Goal: Information Seeking & Learning: Learn about a topic

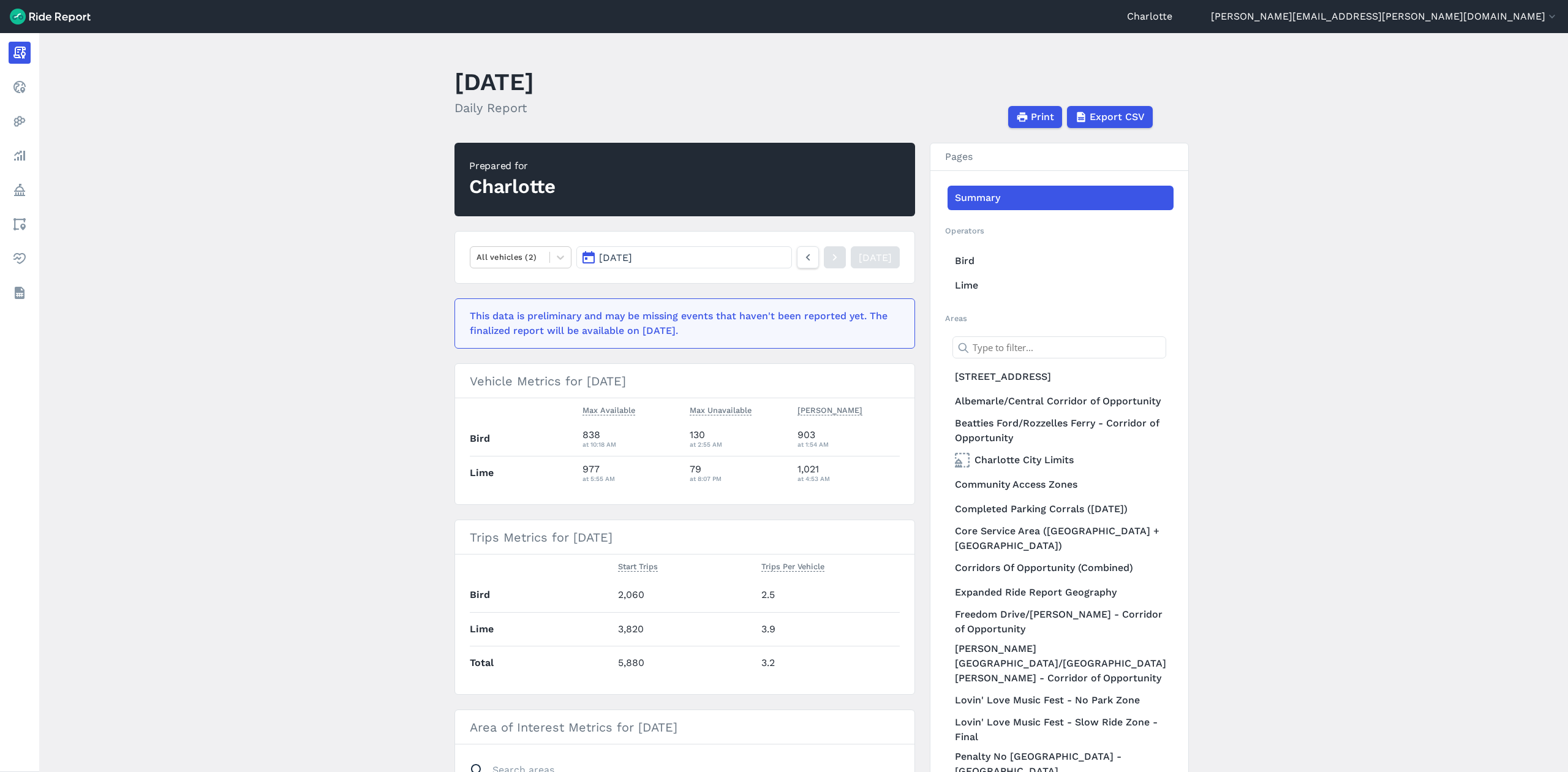
click at [626, 258] on span "[DATE]" at bounding box center [615, 258] width 33 height 11
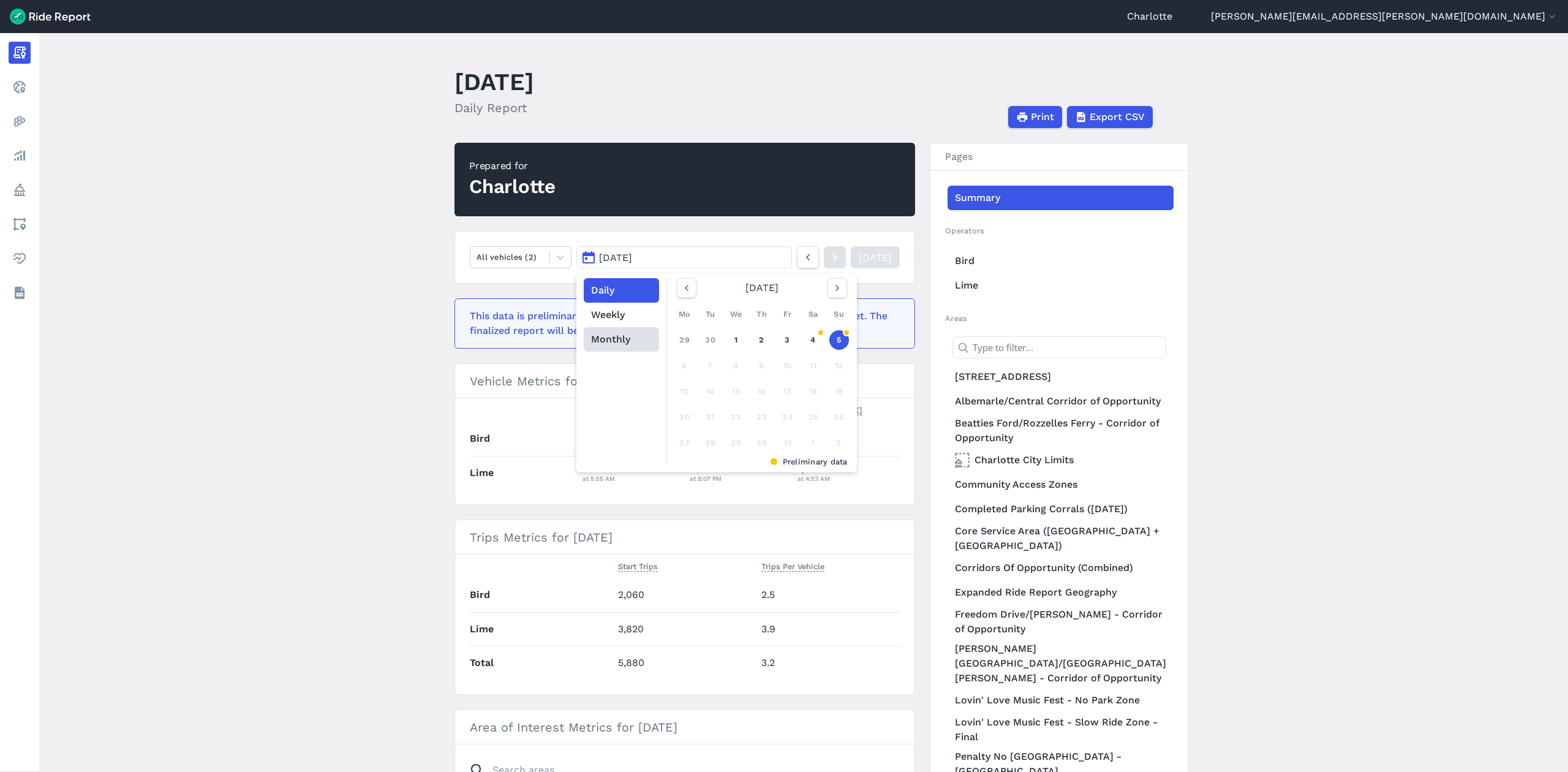
click at [612, 345] on button "Monthly" at bounding box center [621, 339] width 75 height 24
click at [812, 390] on link "Sep" at bounding box center [823, 395] width 41 height 29
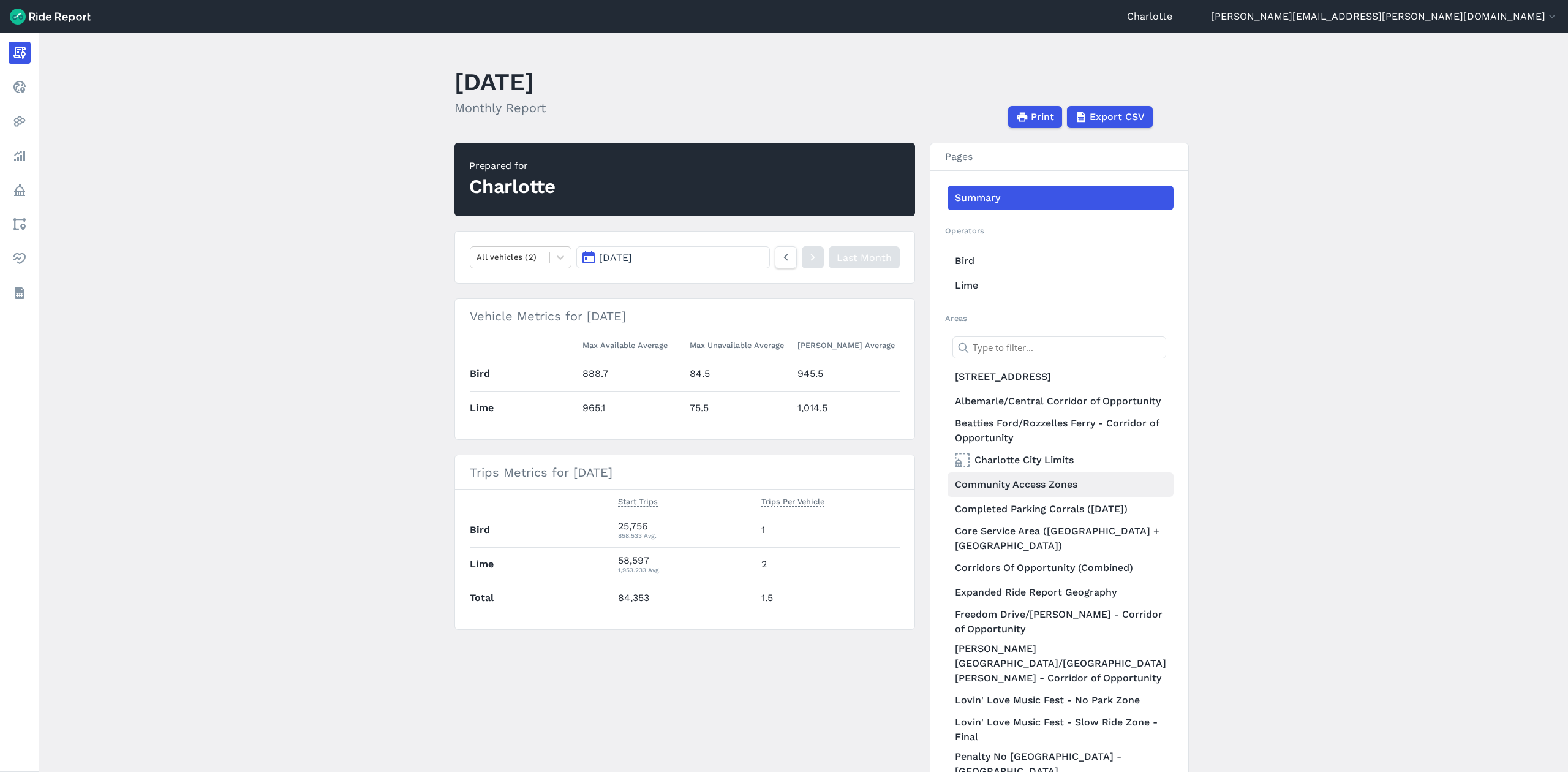
click at [1028, 493] on link "Community Access Zones" at bounding box center [1060, 485] width 226 height 24
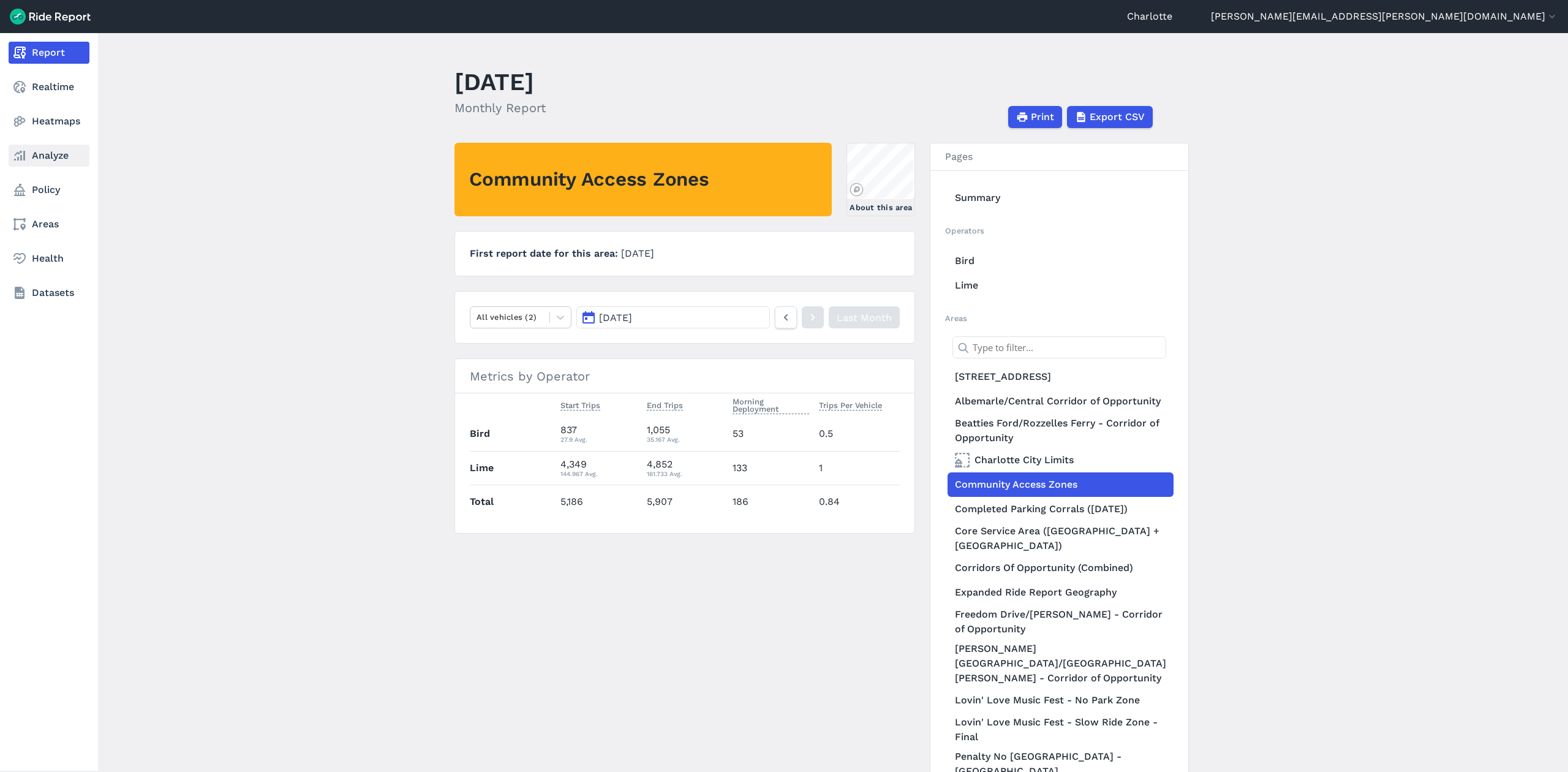
click at [31, 153] on link "Analyze" at bounding box center [48, 156] width 81 height 22
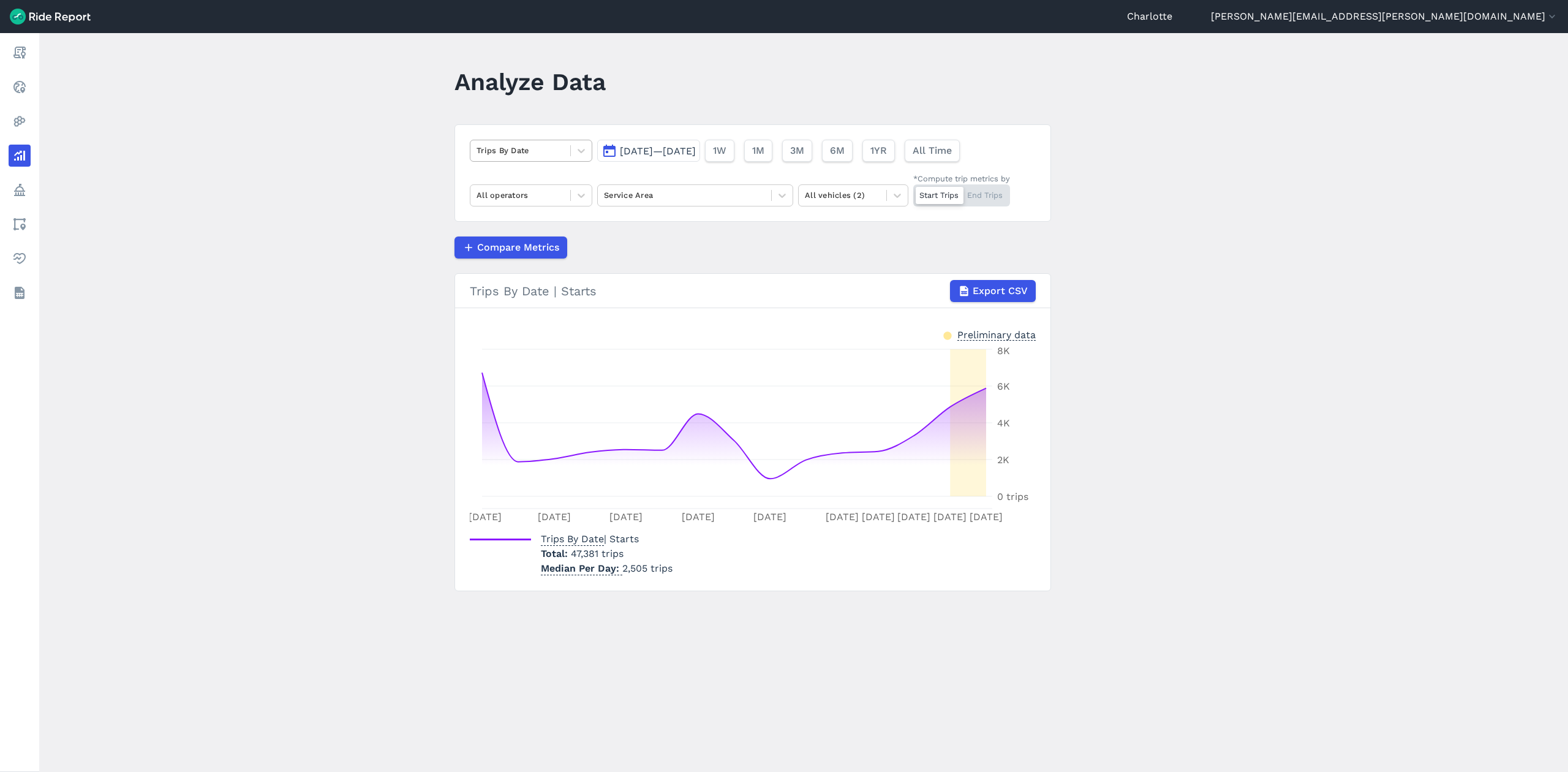
click at [542, 148] on div at bounding box center [520, 151] width 87 height 14
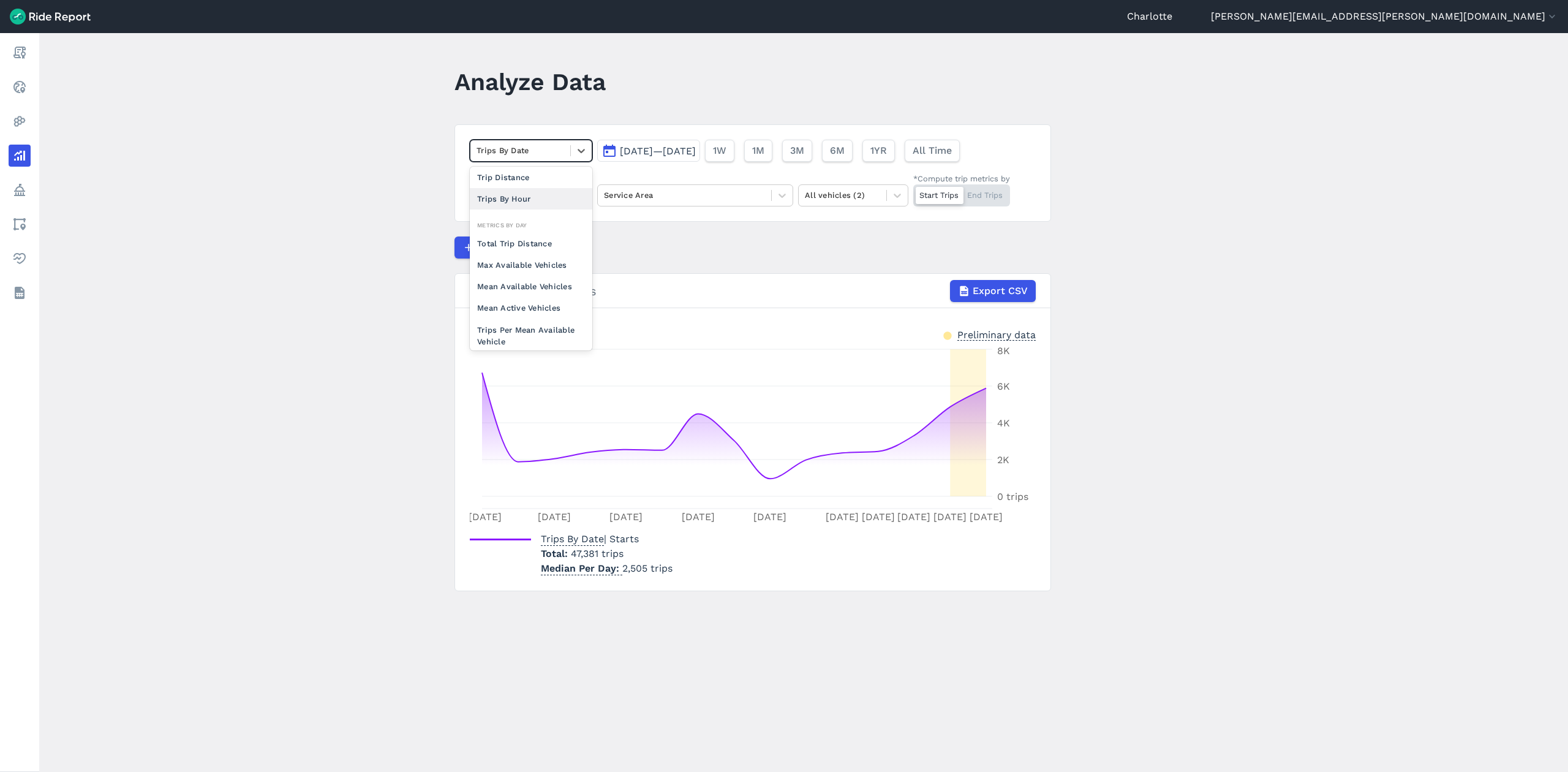
scroll to position [82, 0]
click at [515, 246] on div "Mean Available Vehicles" at bounding box center [531, 248] width 122 height 22
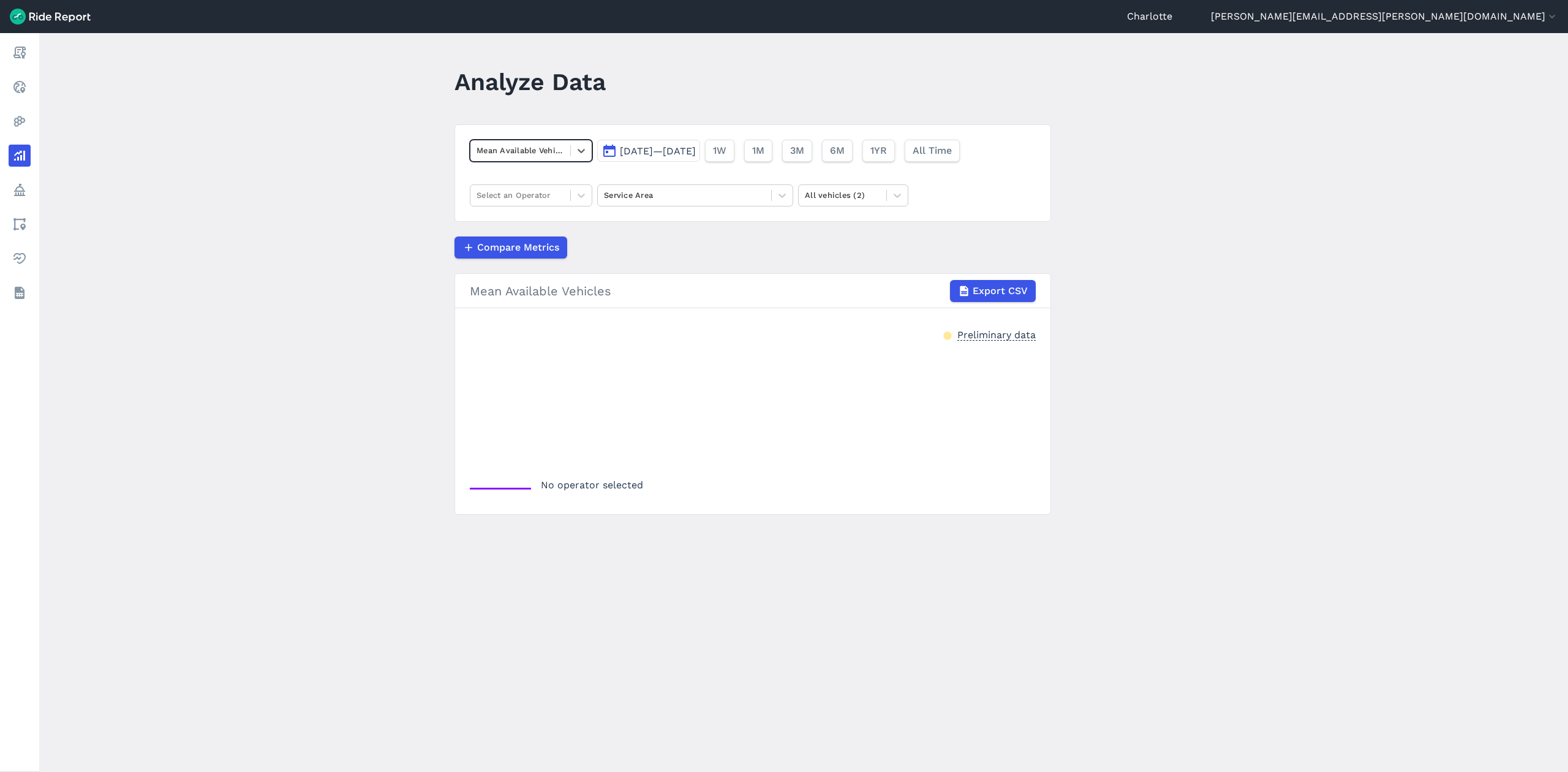
click at [696, 155] on span "[DATE]—[DATE]" at bounding box center [657, 151] width 76 height 11
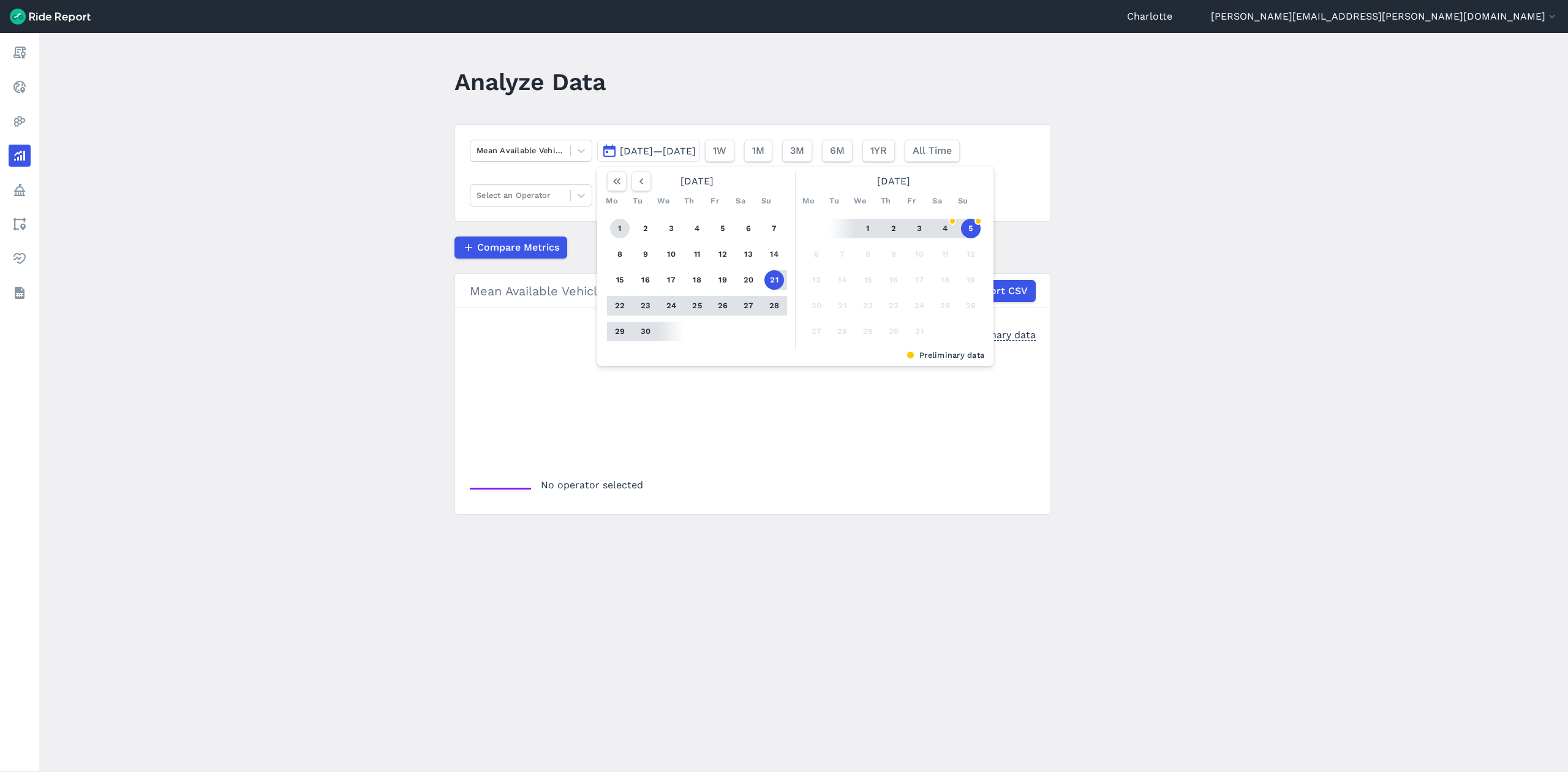
click at [622, 226] on button "1" at bounding box center [620, 228] width 20 height 20
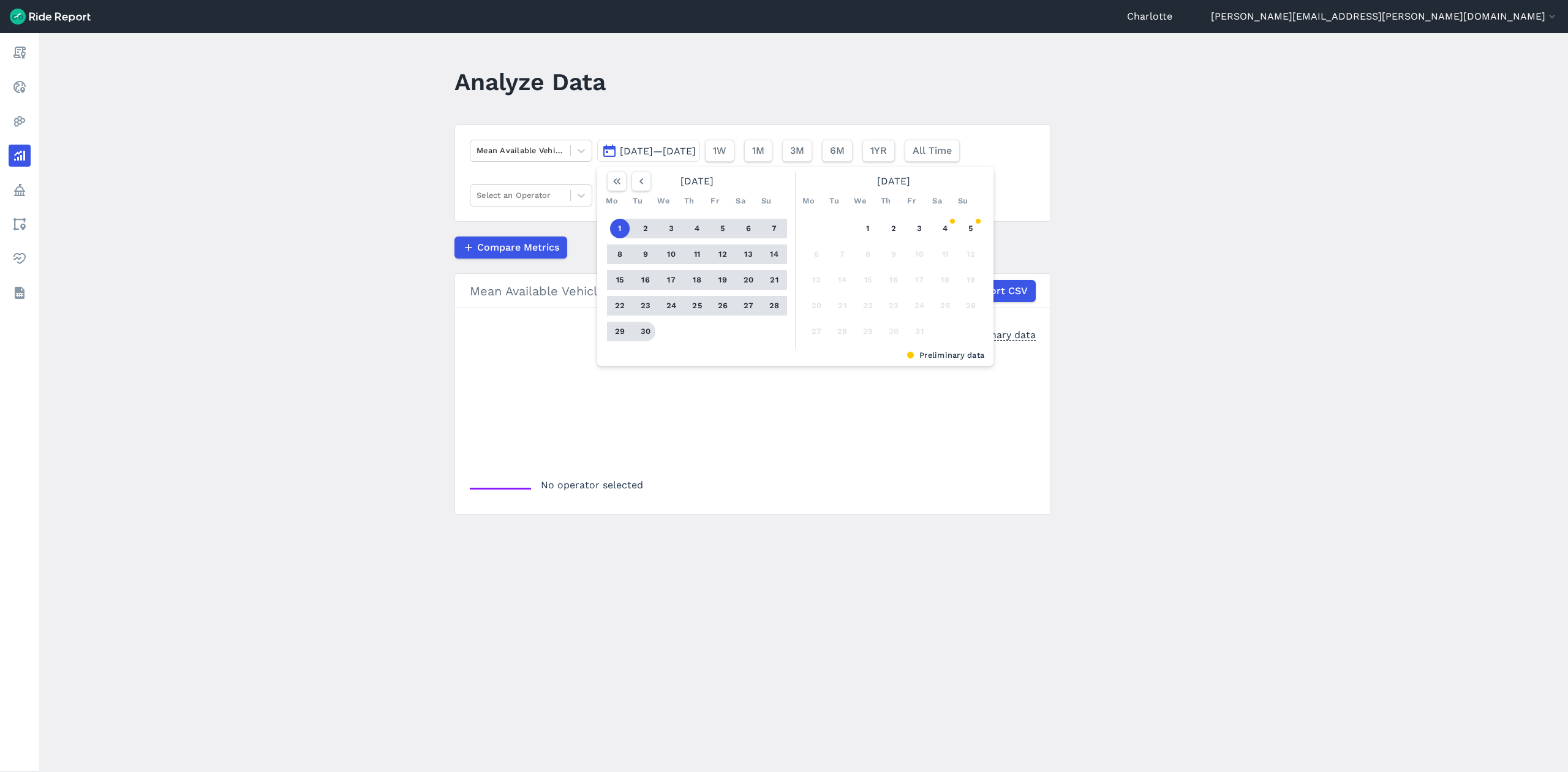
click at [647, 332] on button "30" at bounding box center [645, 331] width 20 height 20
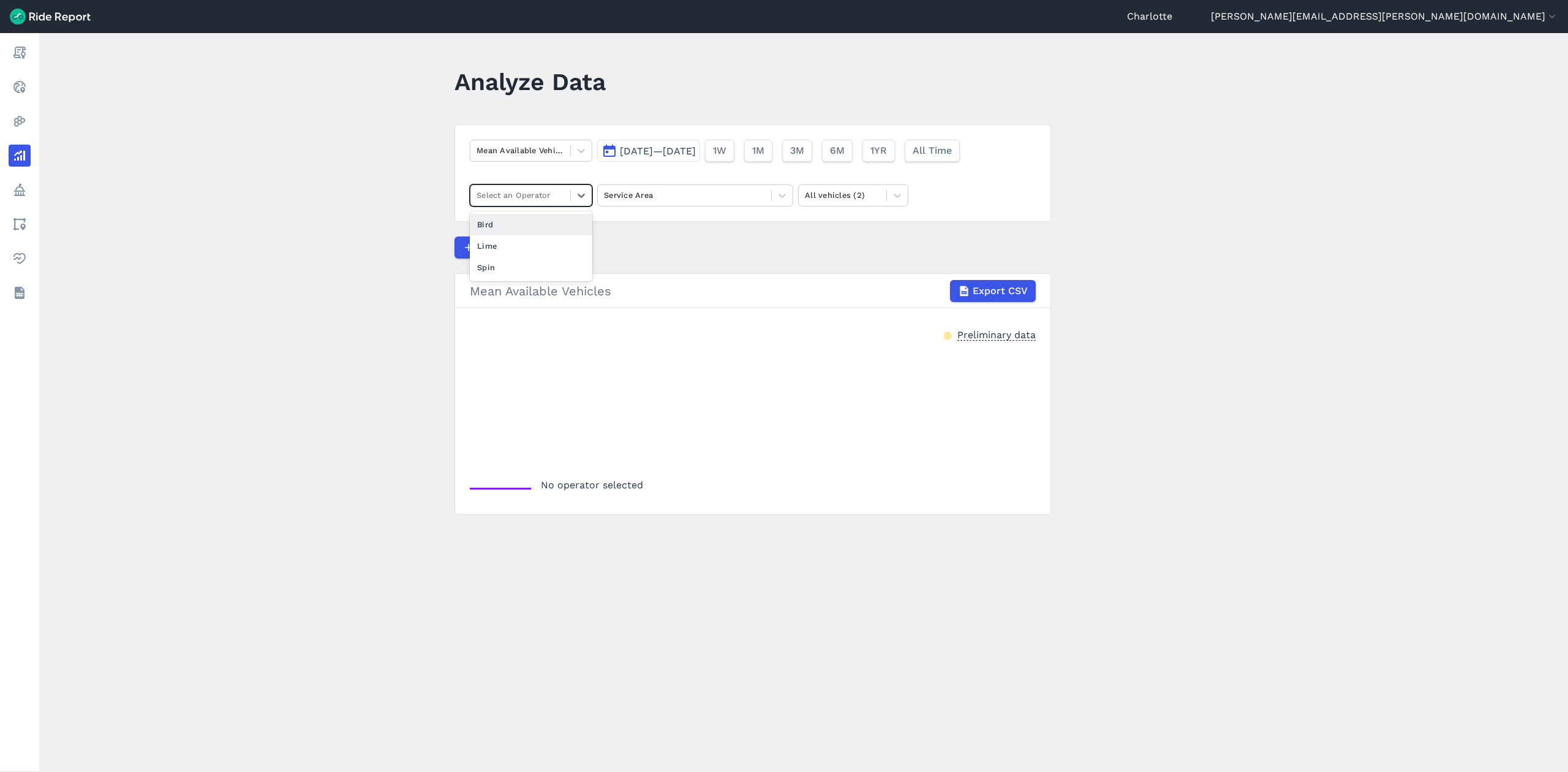
click at [552, 200] on div at bounding box center [520, 195] width 87 height 14
click at [495, 225] on div "Bird" at bounding box center [531, 225] width 122 height 22
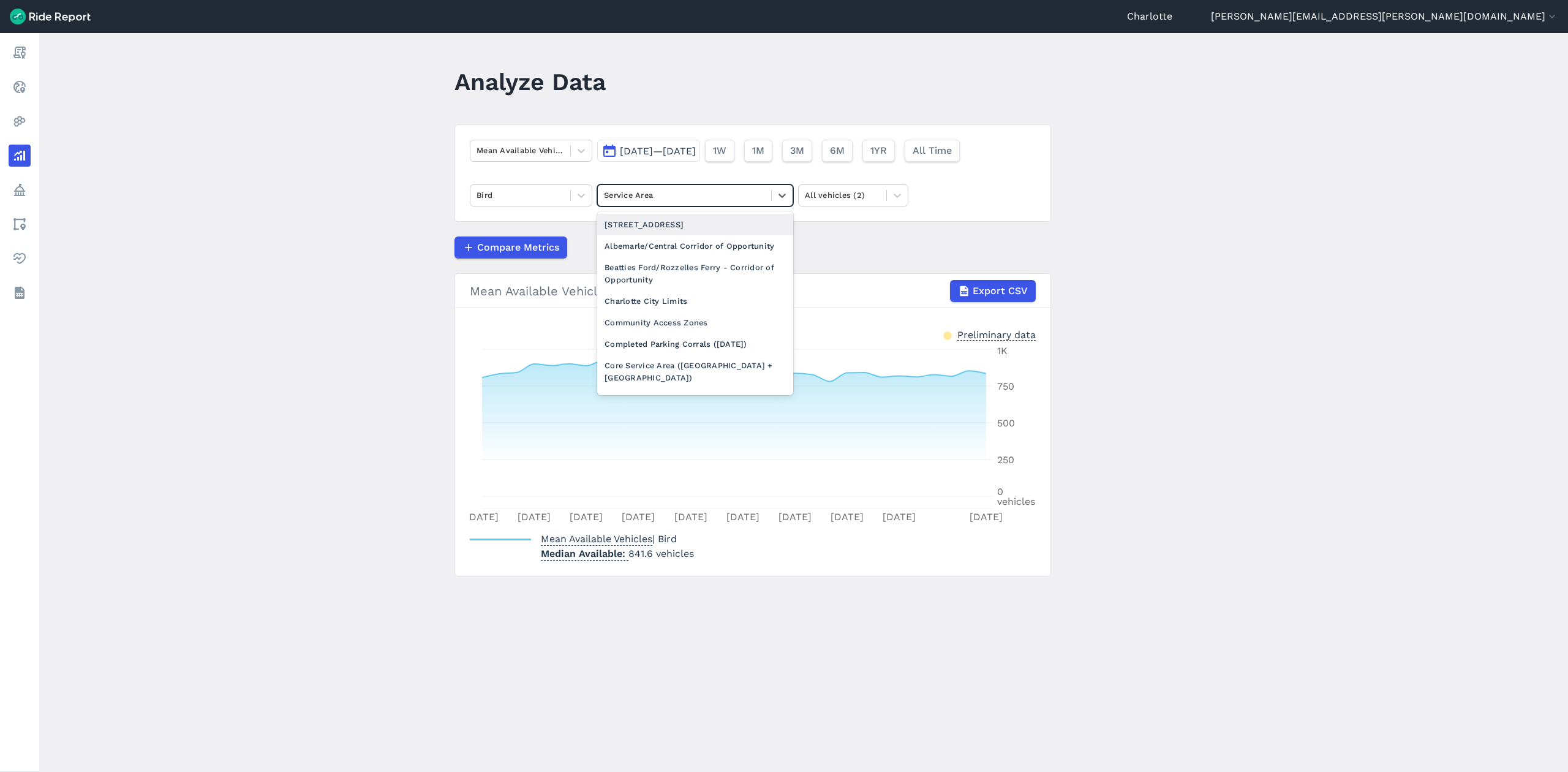
click at [687, 192] on div at bounding box center [684, 195] width 161 height 14
click at [662, 334] on div "Community Access Zones" at bounding box center [695, 323] width 196 height 22
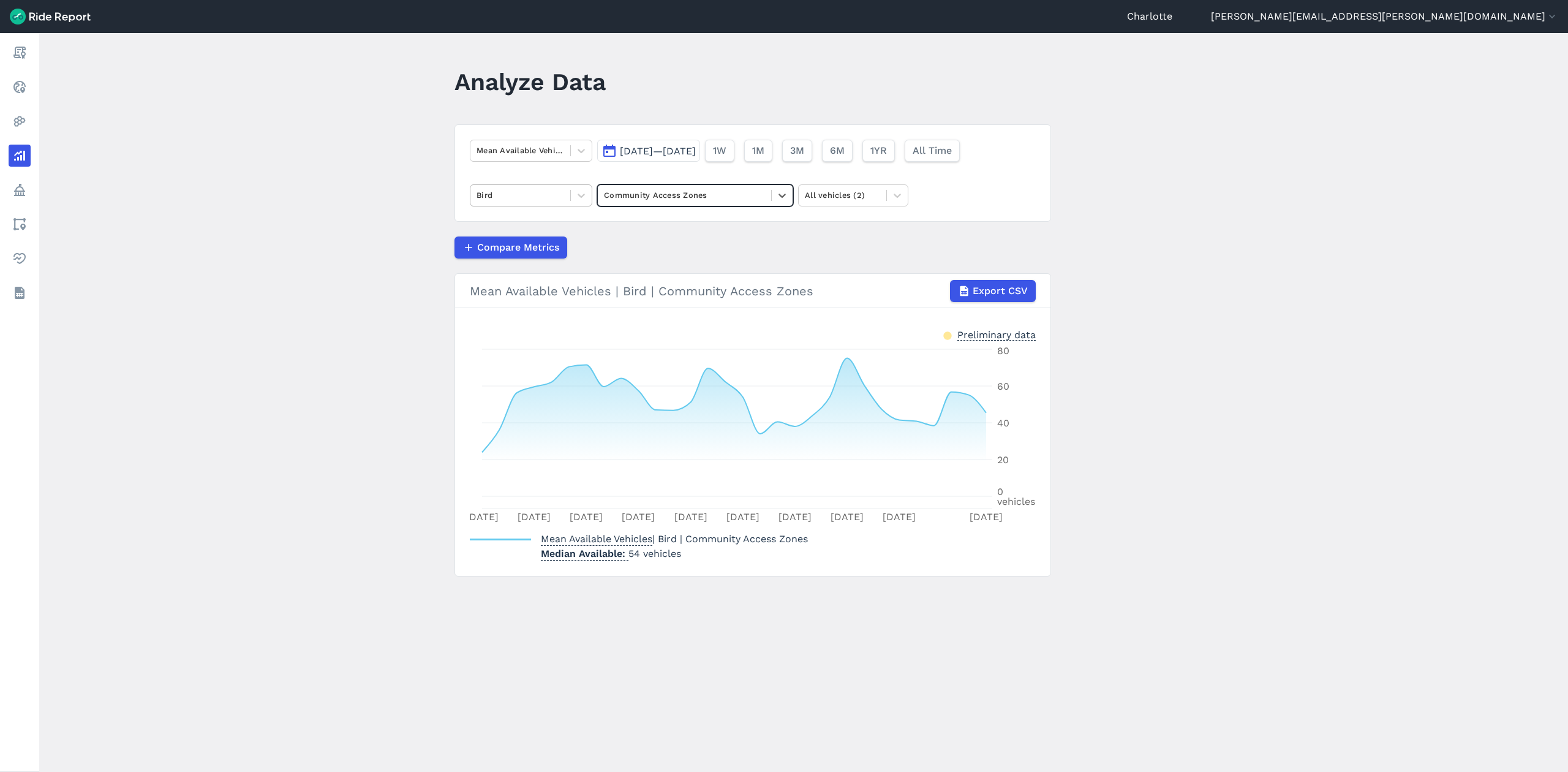
click at [483, 198] on div at bounding box center [520, 195] width 87 height 14
click at [495, 219] on div "Lime" at bounding box center [531, 225] width 122 height 22
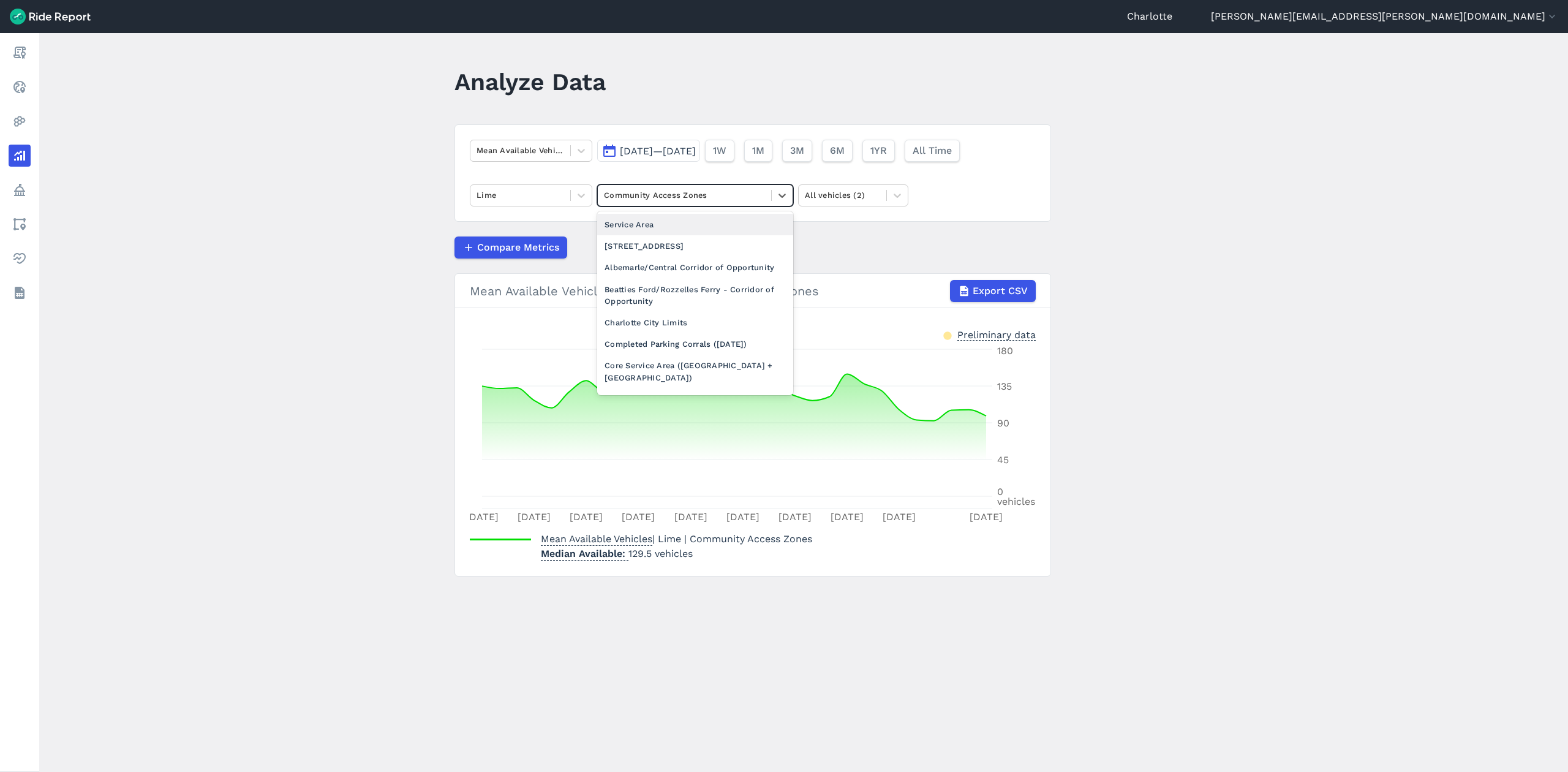
click at [647, 195] on div at bounding box center [684, 195] width 161 height 14
click at [640, 226] on div "Service Area" at bounding box center [695, 225] width 196 height 22
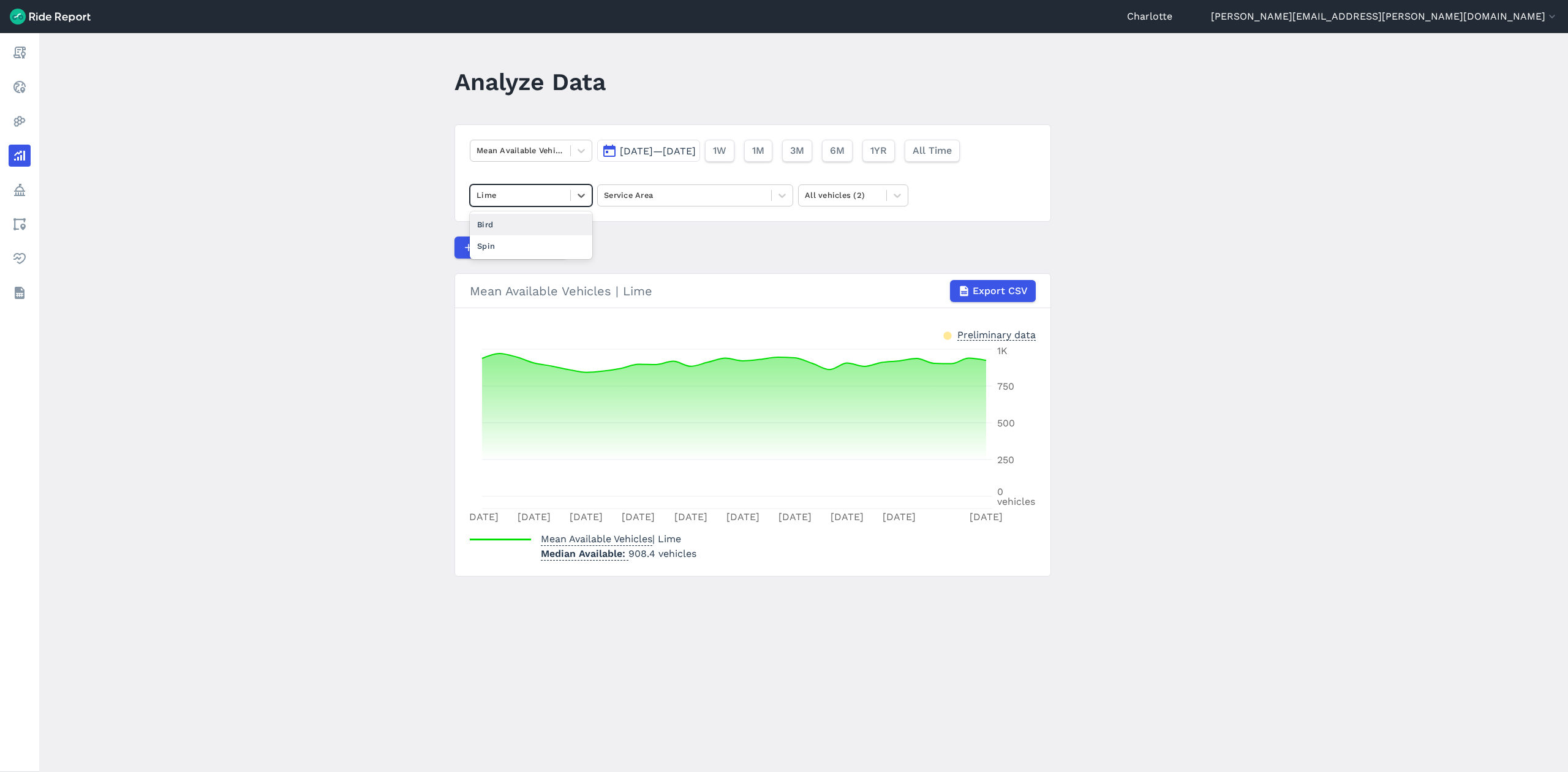
click at [513, 192] on div at bounding box center [520, 195] width 87 height 14
click at [488, 221] on div "Bird" at bounding box center [531, 225] width 122 height 22
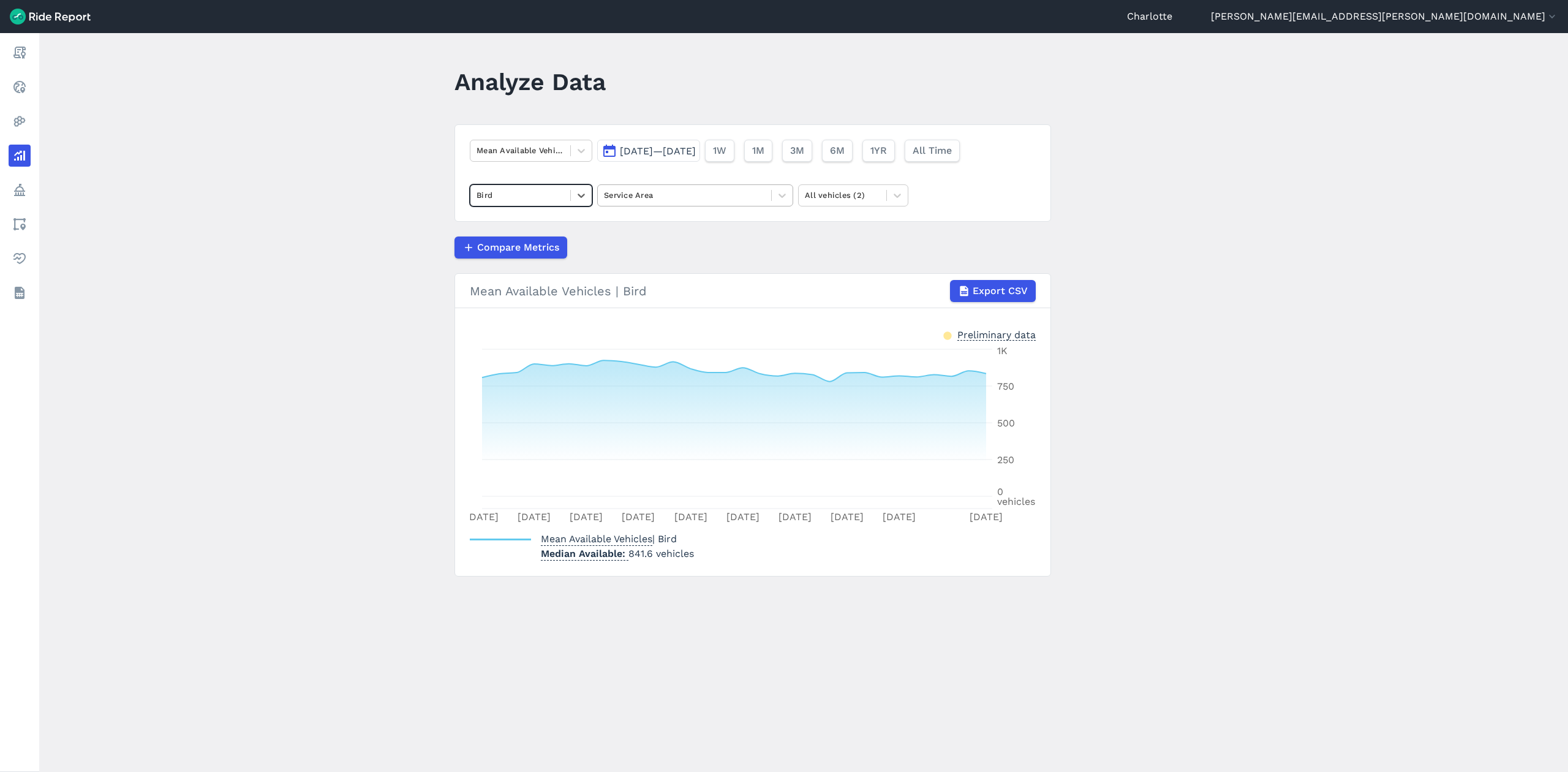
click at [614, 194] on div at bounding box center [684, 195] width 161 height 14
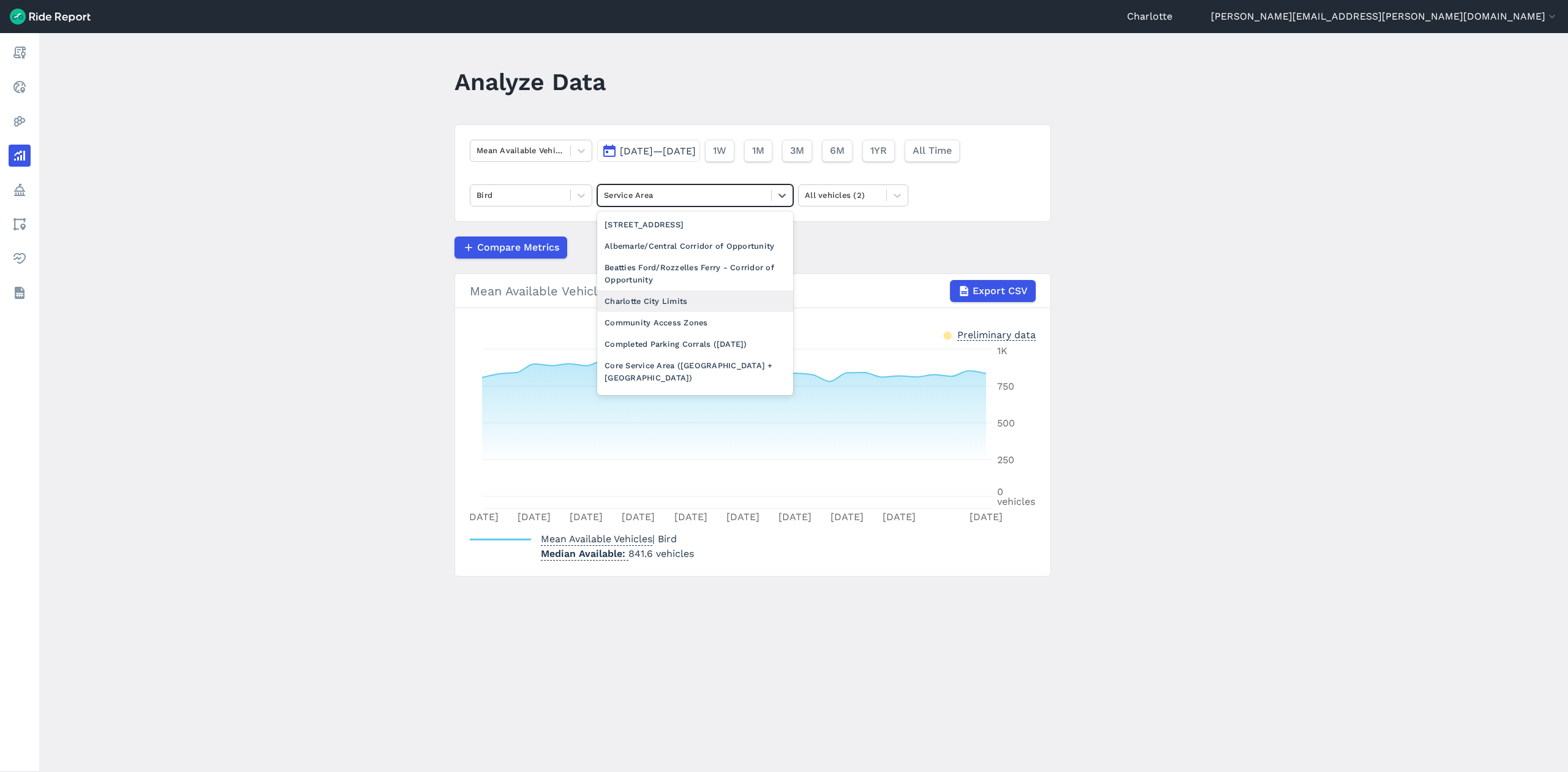
click at [671, 312] on div "Charlotte City Limits" at bounding box center [695, 301] width 196 height 22
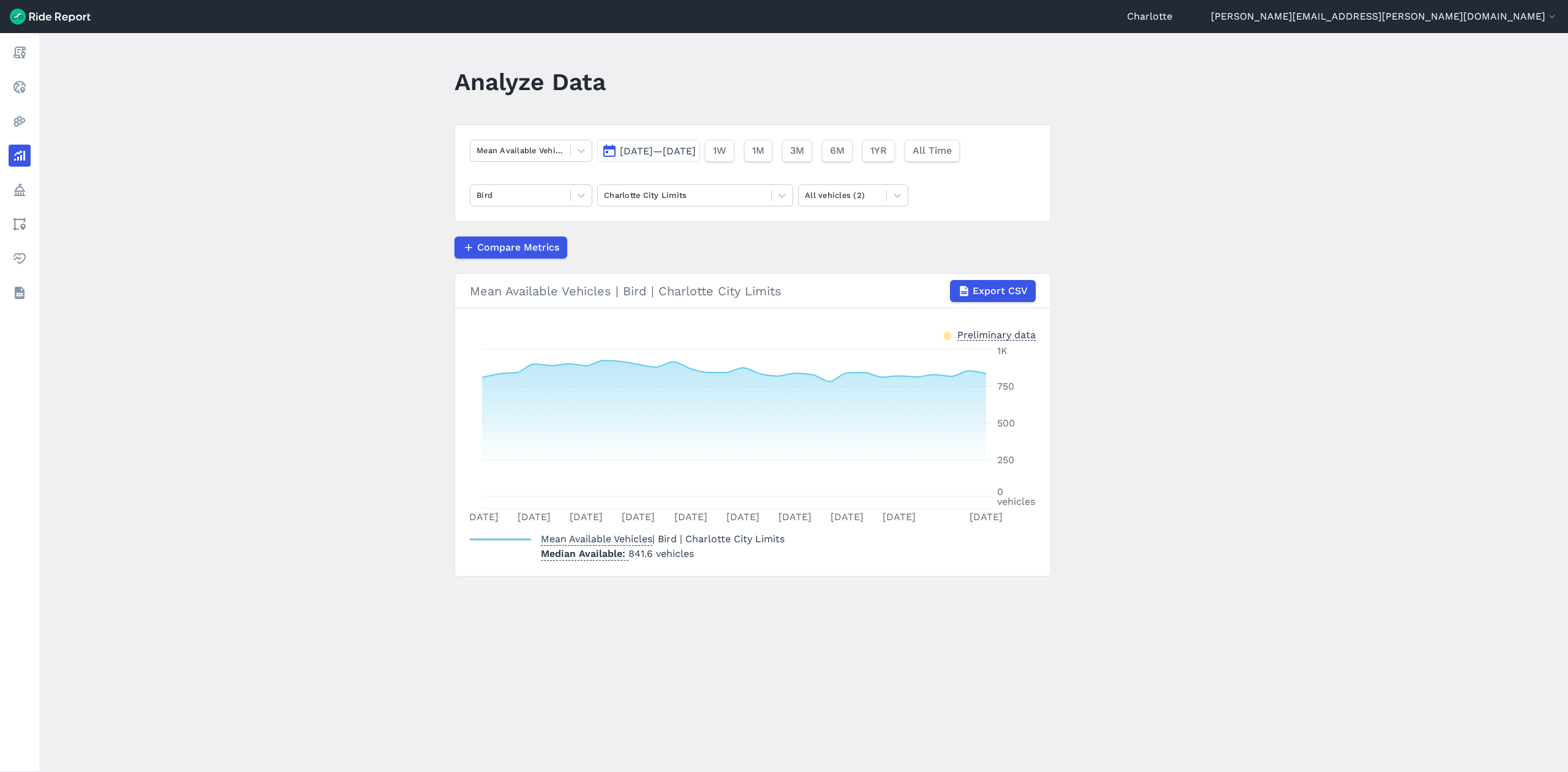
click at [700, 143] on button "[DATE]—[DATE]" at bounding box center [648, 151] width 103 height 22
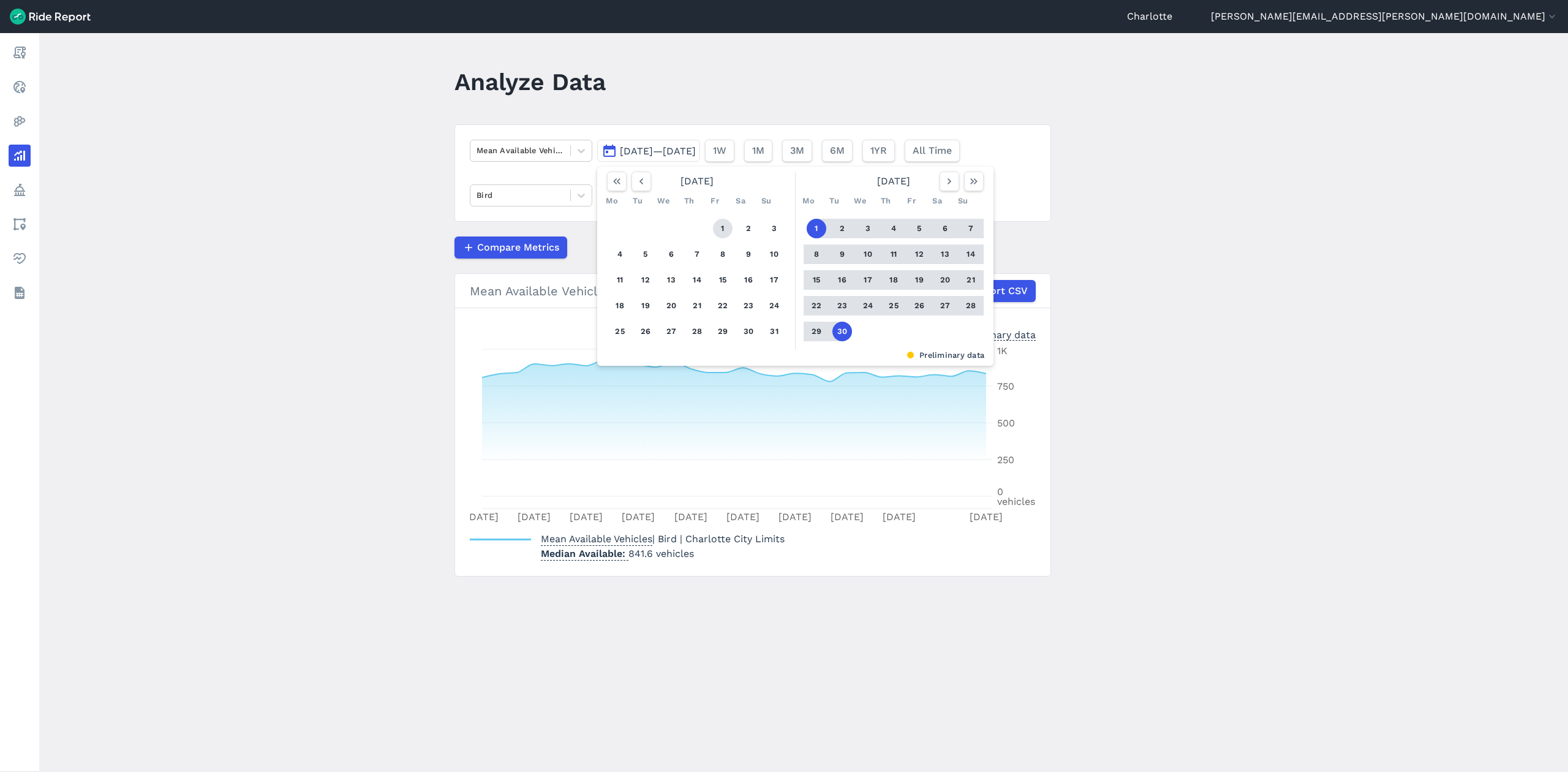
click at [719, 224] on button "1" at bounding box center [722, 228] width 20 height 20
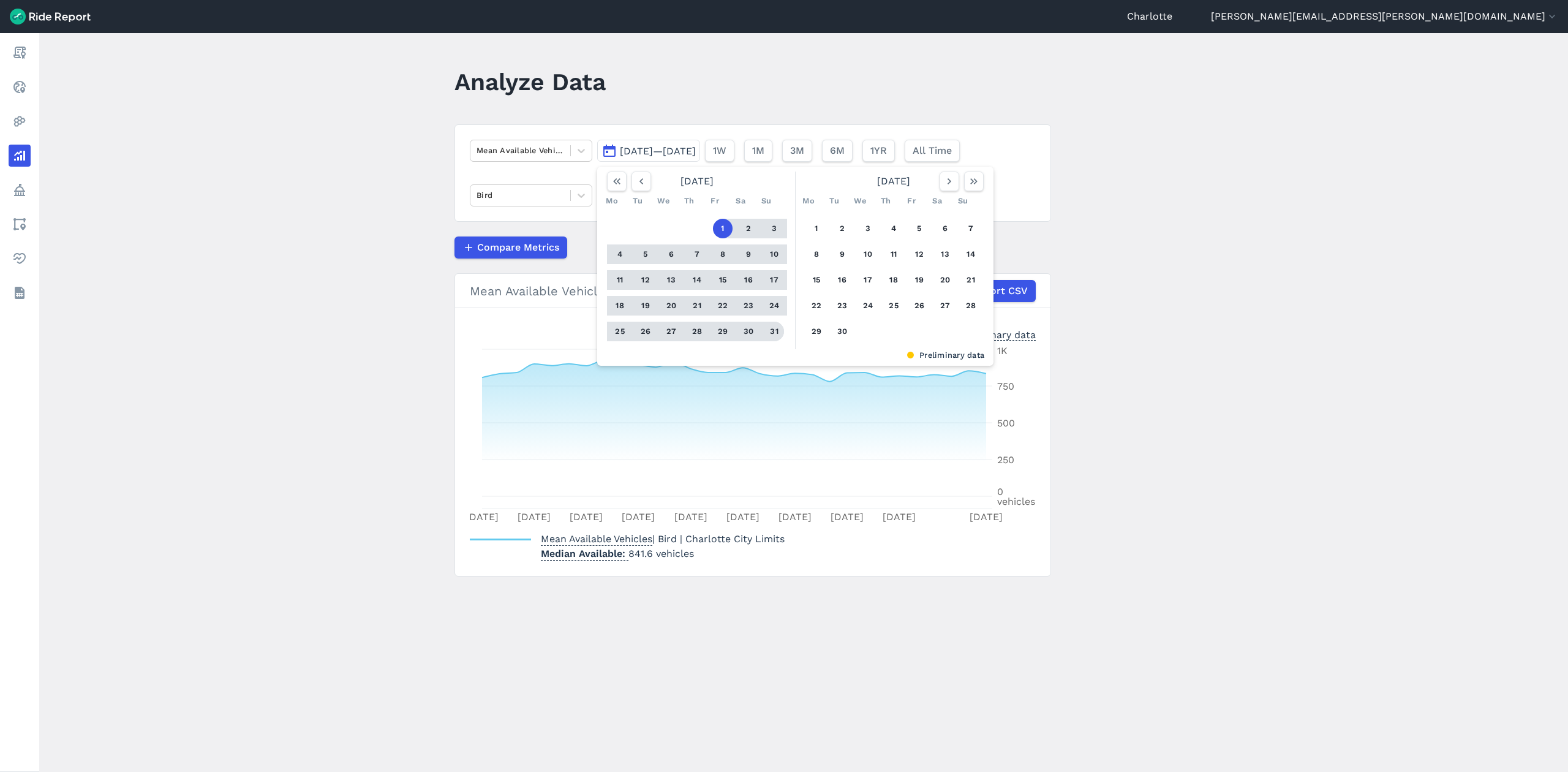
click at [772, 336] on button "31" at bounding box center [774, 331] width 20 height 20
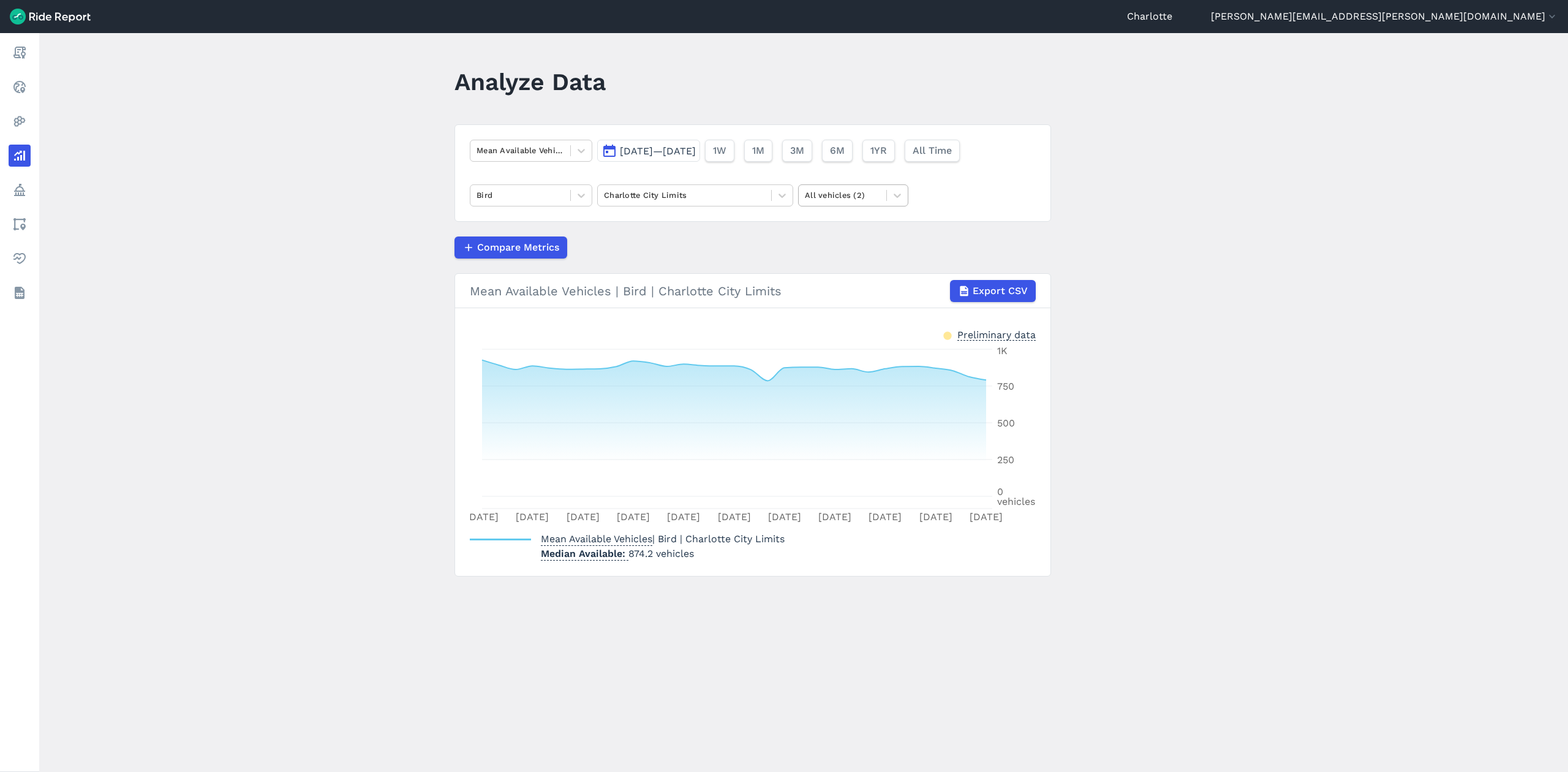
click at [829, 199] on div at bounding box center [842, 195] width 75 height 14
click at [838, 249] on div "Scooters" at bounding box center [853, 246] width 110 height 22
click at [851, 194] on div at bounding box center [842, 195] width 75 height 14
click at [833, 245] on div "E-Bikes" at bounding box center [853, 246] width 110 height 22
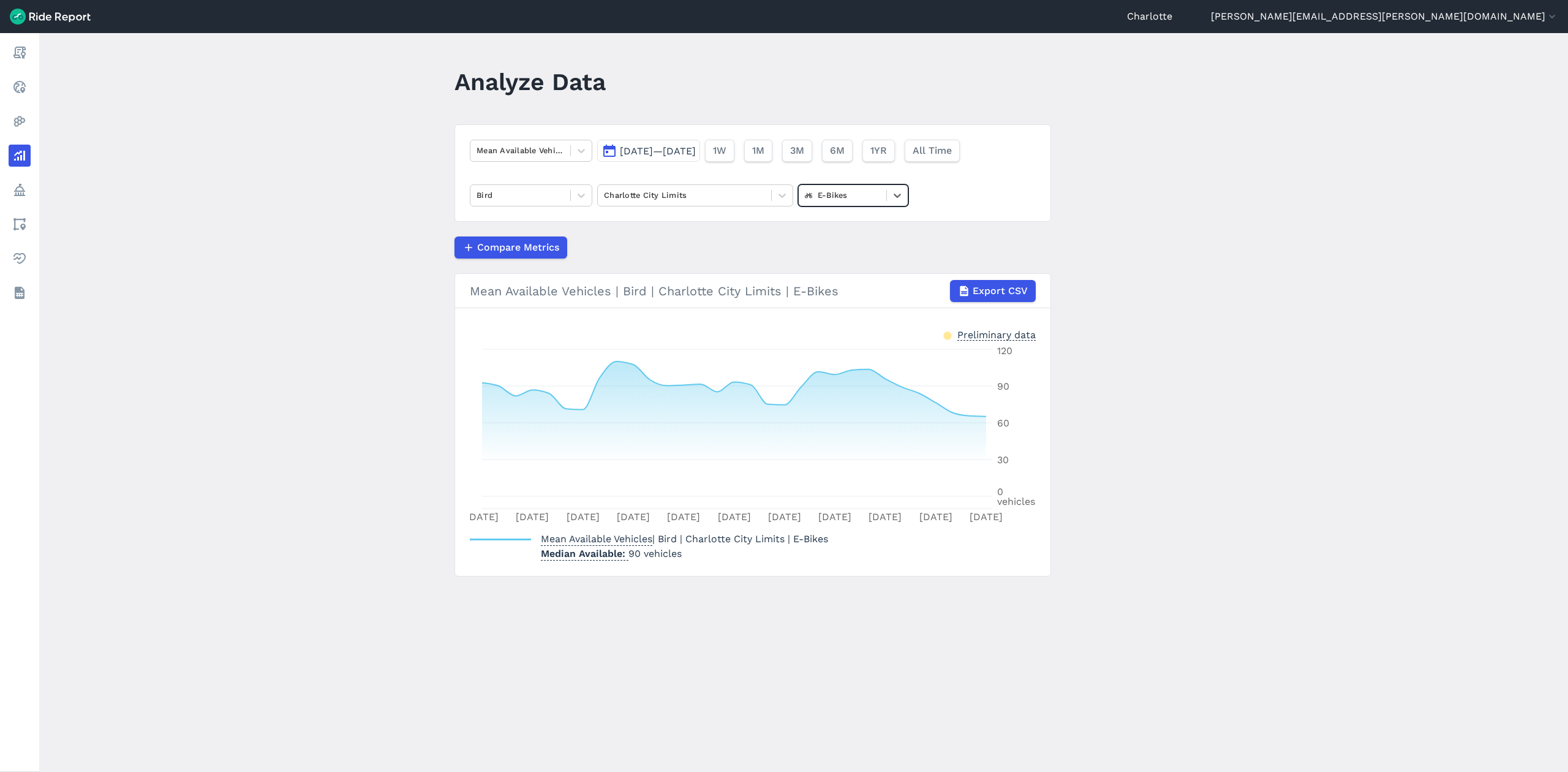
click at [847, 197] on div at bounding box center [842, 195] width 75 height 14
click at [851, 223] on div "All vehicles (2)" at bounding box center [853, 225] width 110 height 22
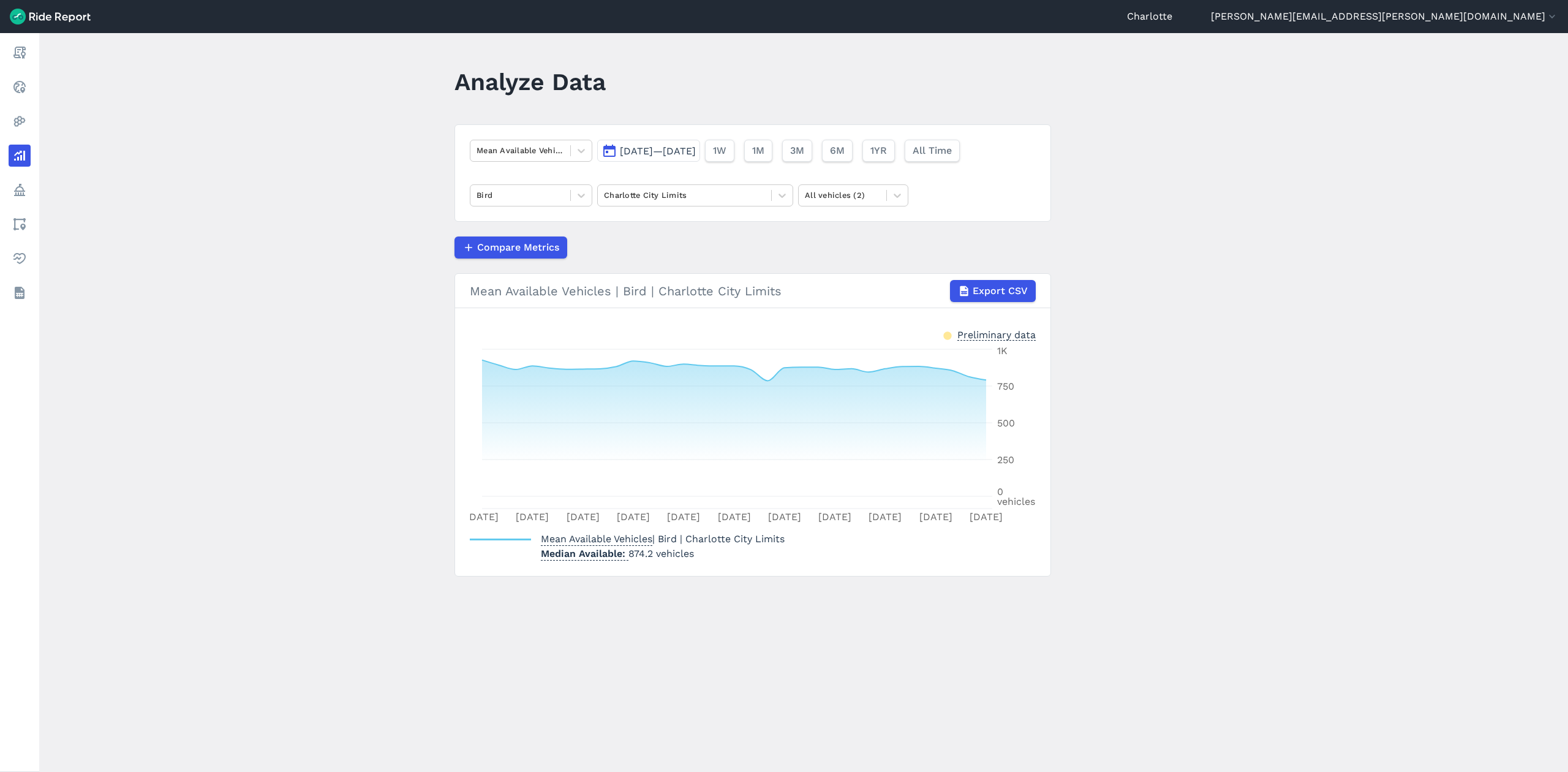
click at [376, 231] on main "Analyze Data Mean Available Vehicles [DATE]—[DATE] 1W 1M 3M 6M 1YR All Time [PE…" at bounding box center [803, 403] width 1529 height 739
